Goal: Transaction & Acquisition: Purchase product/service

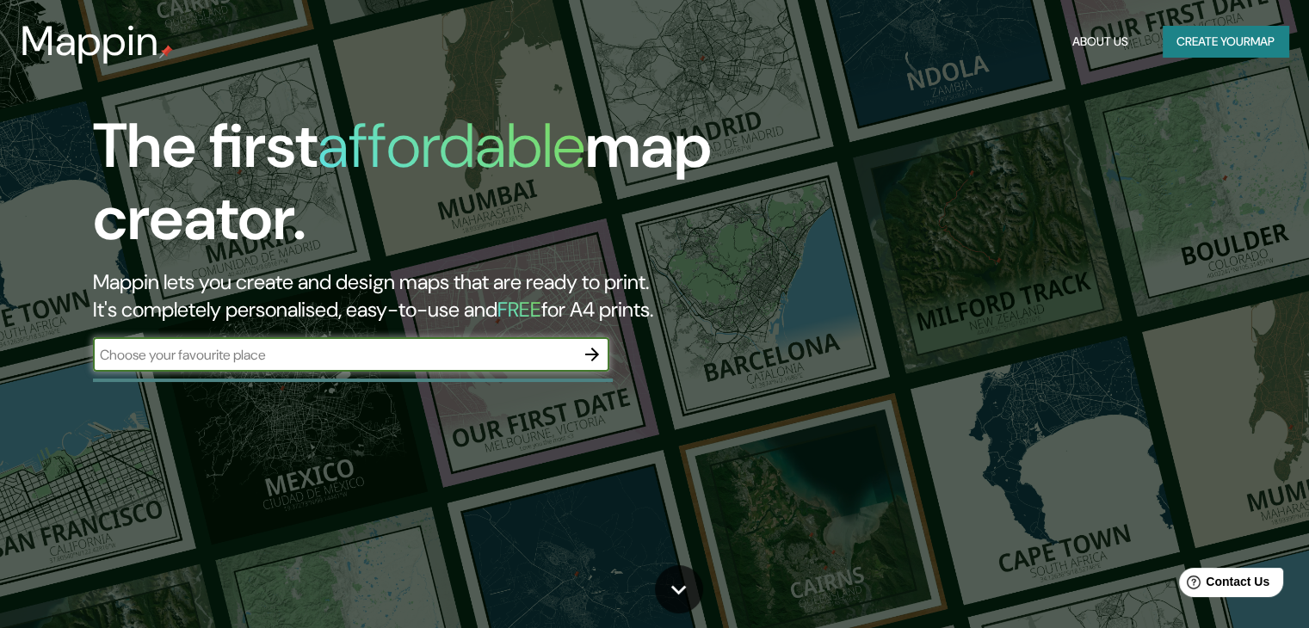
click at [528, 355] on input "text" at bounding box center [334, 355] width 482 height 20
click at [337, 357] on input "text" at bounding box center [334, 355] width 482 height 20
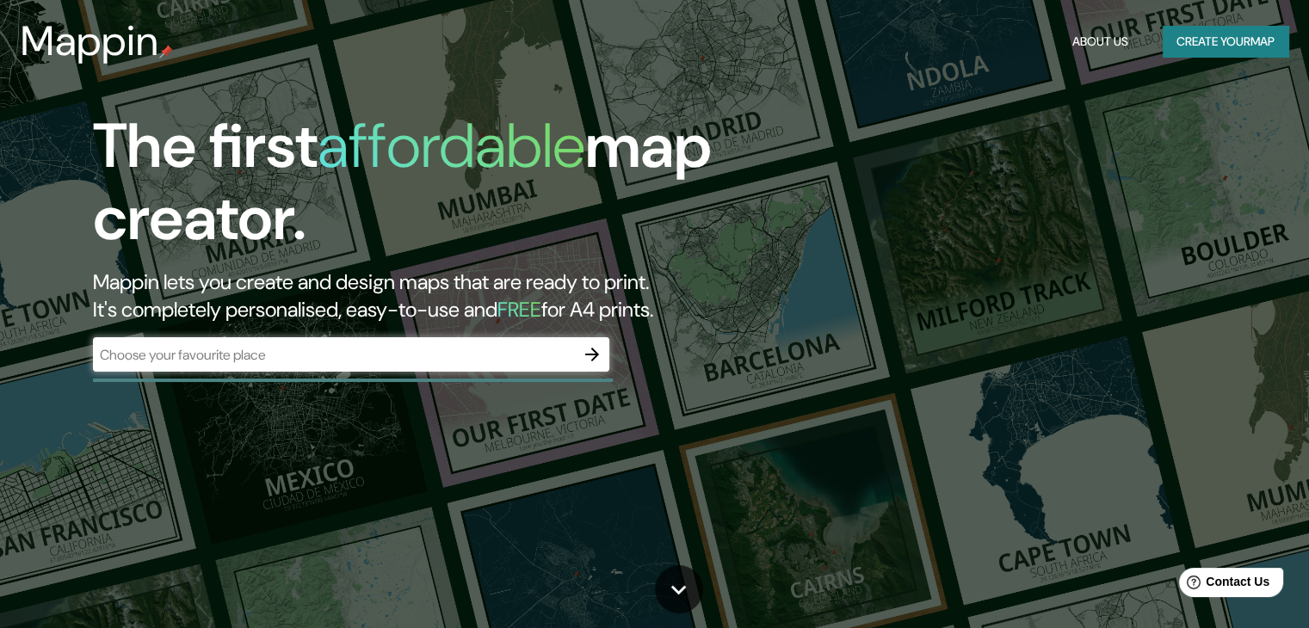
click at [519, 366] on div "​" at bounding box center [351, 354] width 516 height 34
click at [1216, 40] on button "Create your map" at bounding box center [1226, 42] width 126 height 32
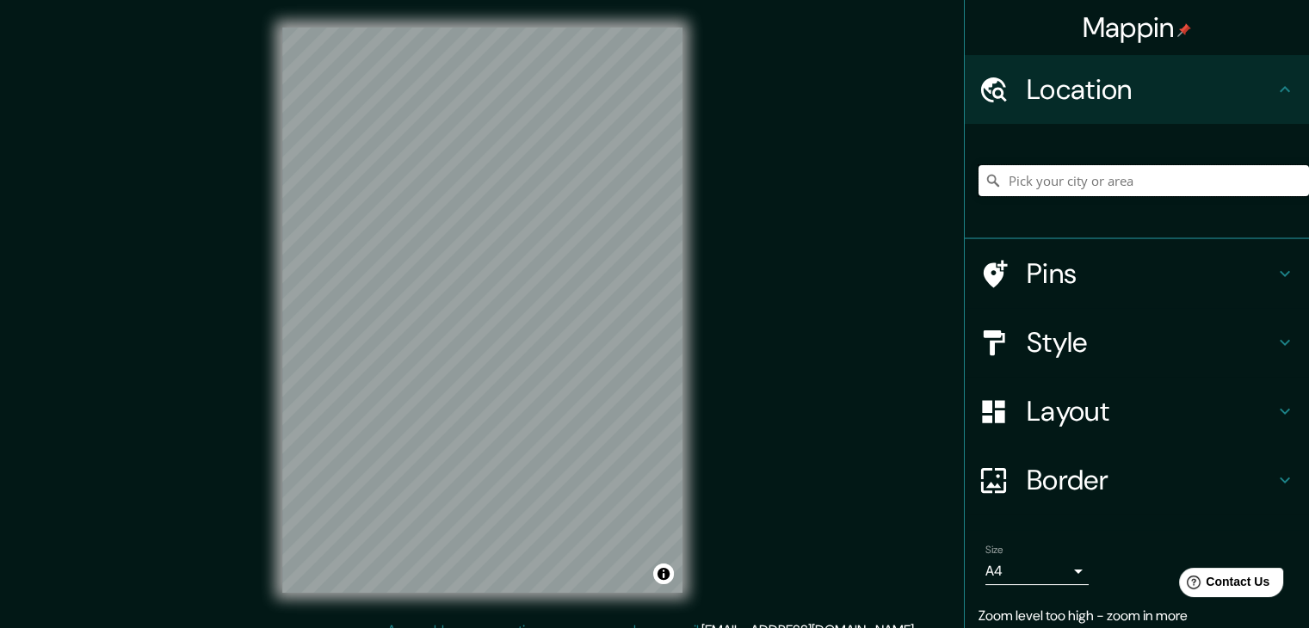
click at [1112, 181] on input "Pick your city or area" at bounding box center [1143, 180] width 330 height 31
click at [1005, 171] on input "Pick your city or area" at bounding box center [1143, 180] width 330 height 31
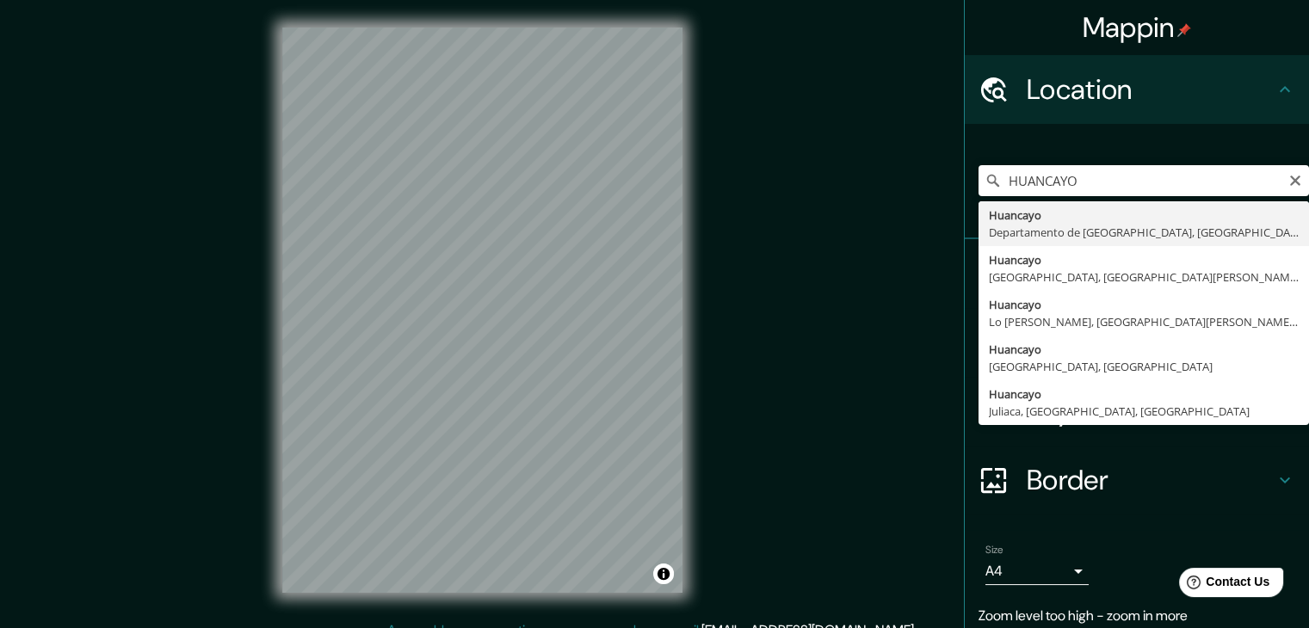
type input "Huancayo, [GEOGRAPHIC_DATA], [GEOGRAPHIC_DATA]"
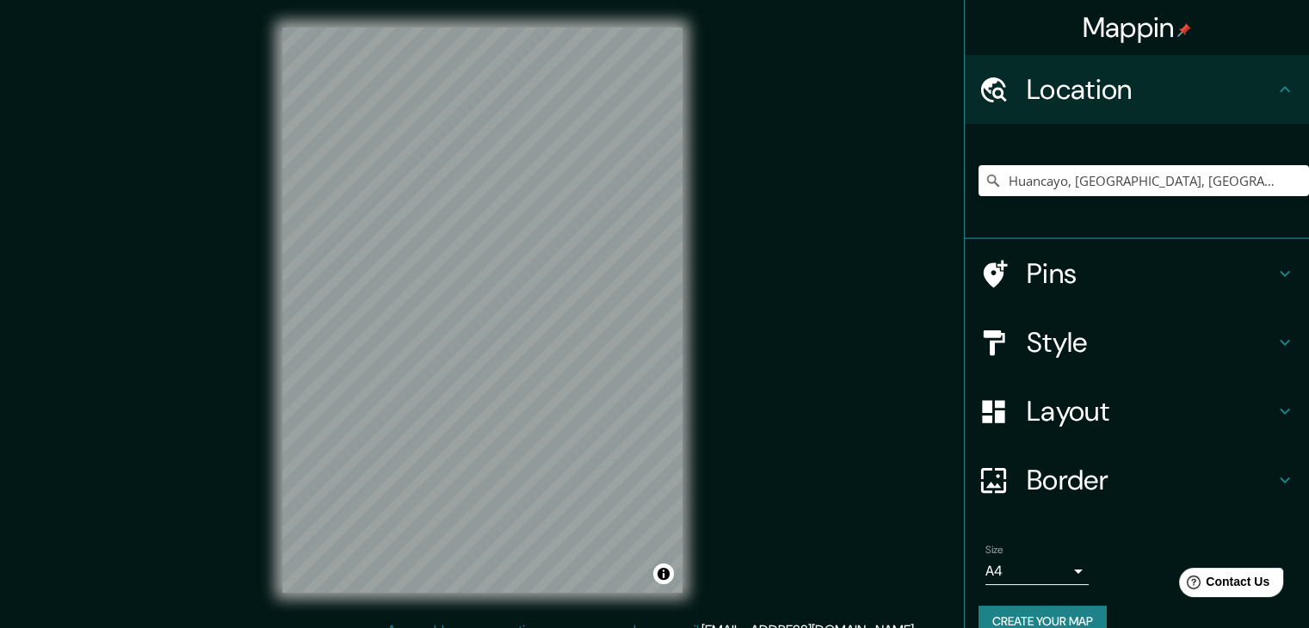
click at [219, 355] on div "Mappin Location [GEOGRAPHIC_DATA], [GEOGRAPHIC_DATA], [GEOGRAPHIC_DATA] Pins St…" at bounding box center [654, 324] width 1309 height 648
